Goal: Transaction & Acquisition: Book appointment/travel/reservation

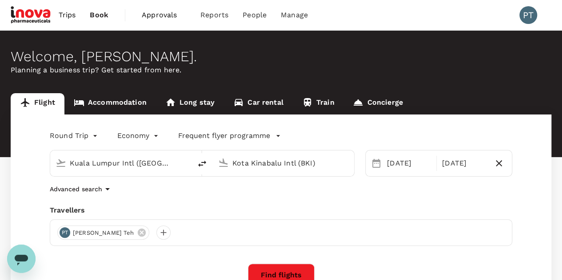
click at [297, 165] on input "Kota Kinabalu Intl (BKI)" at bounding box center [283, 163] width 103 height 14
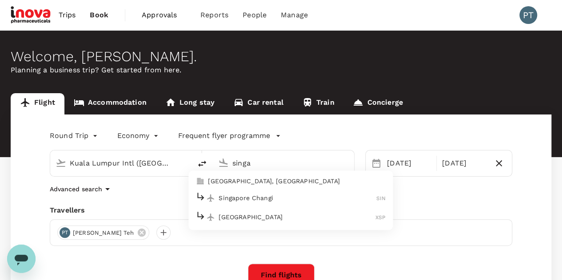
click at [262, 195] on p "Singapore Changi" at bounding box center [297, 198] width 158 height 9
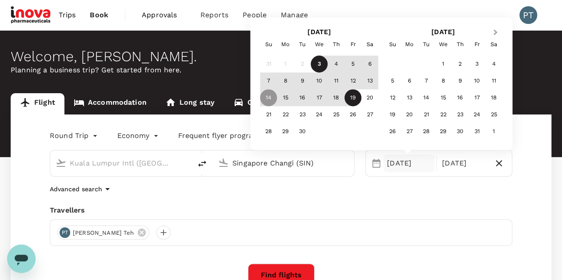
type input "Singapore Changi (SIN)"
click at [498, 30] on button "Next Month" at bounding box center [496, 33] width 14 height 14
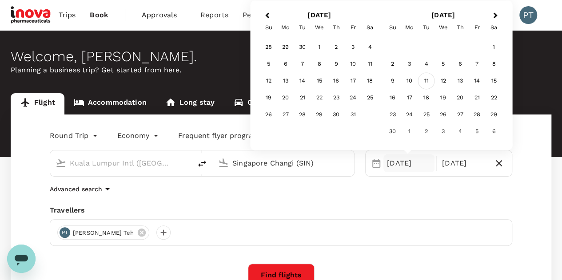
click at [424, 81] on div "11" at bounding box center [426, 81] width 17 height 17
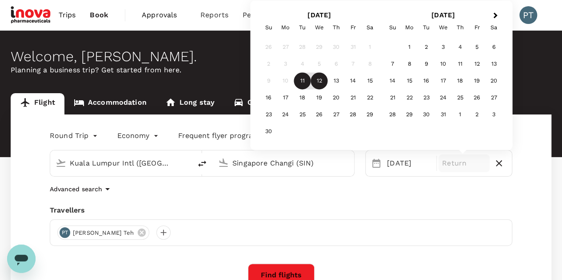
click at [320, 79] on div "12" at bounding box center [319, 81] width 17 height 17
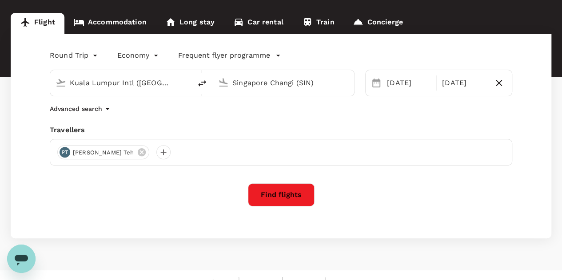
scroll to position [89, 0]
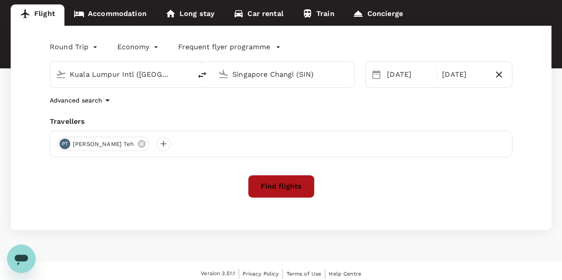
click at [283, 194] on button "Find flights" at bounding box center [281, 186] width 67 height 23
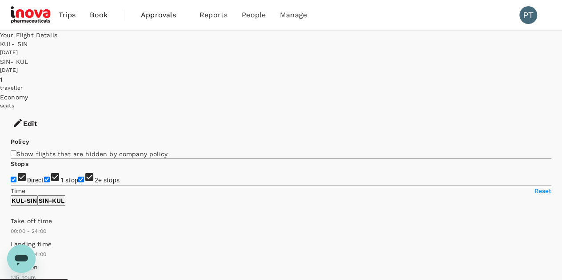
type input "80"
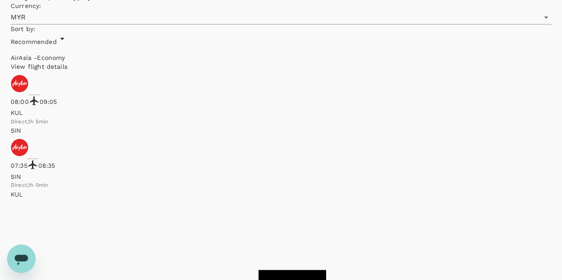
scroll to position [488, 0]
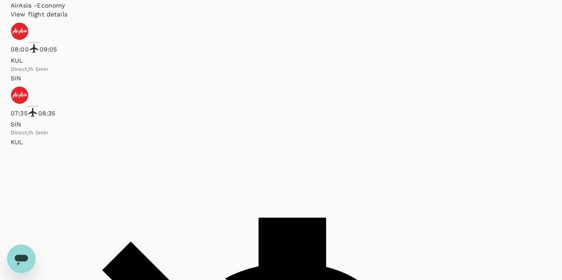
checkbox input "true"
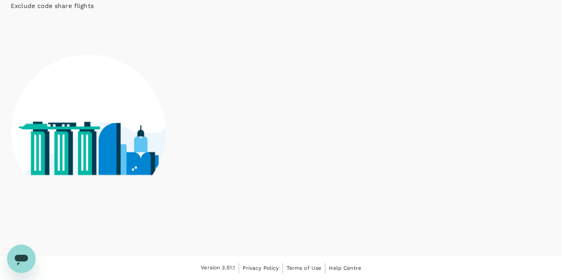
scroll to position [488, 0]
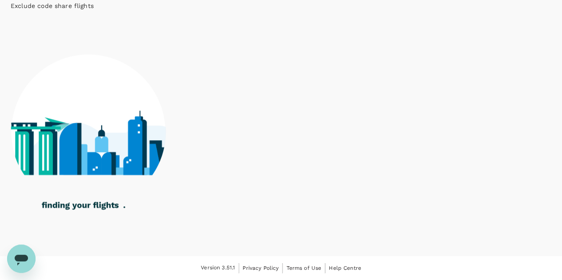
checkbox input "true"
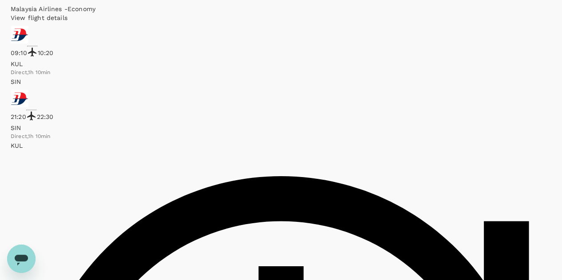
type input "MYR"
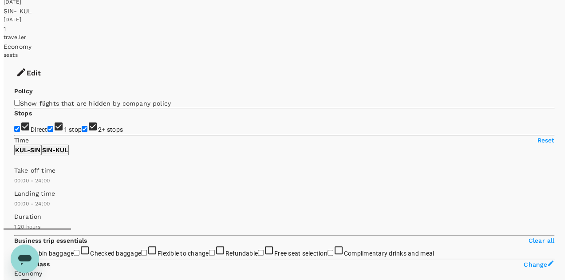
scroll to position [44, 0]
